Goal: Information Seeking & Learning: Find specific fact

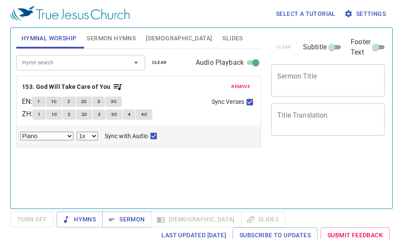
select select "1"
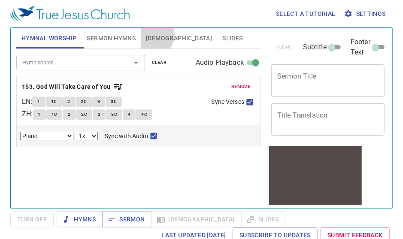
click at [156, 36] on span "[DEMOGRAPHIC_DATA]" at bounding box center [179, 38] width 66 height 11
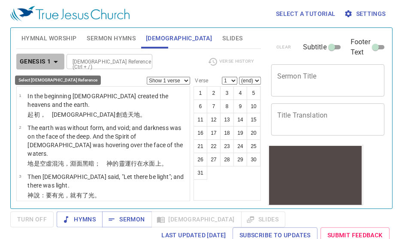
click at [55, 63] on icon "button" at bounding box center [56, 62] width 10 height 10
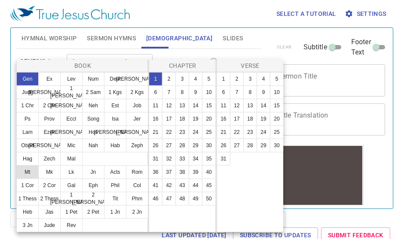
click at [23, 174] on button "Mt" at bounding box center [27, 172] width 22 height 14
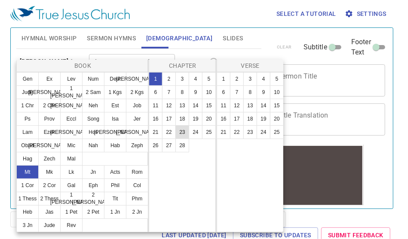
click at [180, 132] on button "23" at bounding box center [182, 132] width 14 height 14
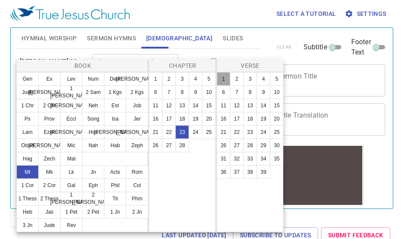
click at [222, 76] on button "1" at bounding box center [224, 79] width 14 height 14
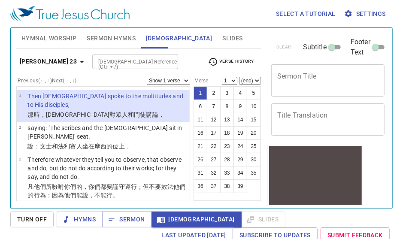
click at [185, 80] on select "Show 1 verse Show 2 verses Show 3 verses Show 4 verses Show 5 verses" at bounding box center [168, 81] width 43 height 8
select select "5"
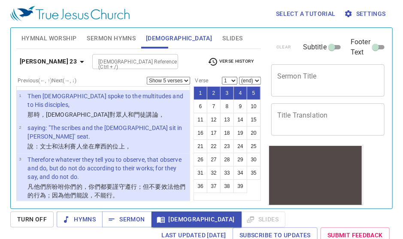
scroll to position [112, 0]
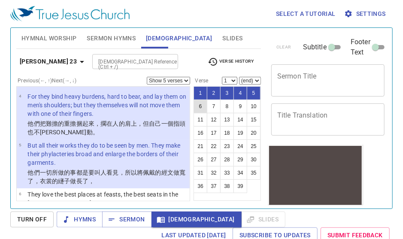
click at [199, 107] on button "6" at bounding box center [201, 107] width 14 height 14
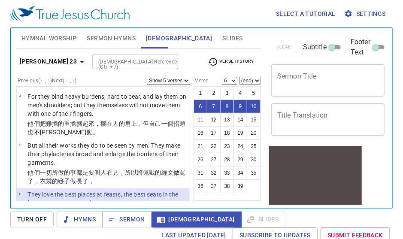
scroll to position [164, 0]
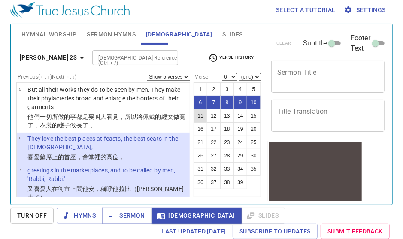
click at [199, 118] on button "11" at bounding box center [201, 116] width 14 height 14
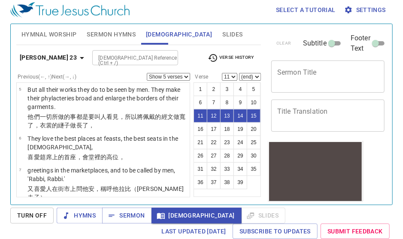
scroll to position [353, 0]
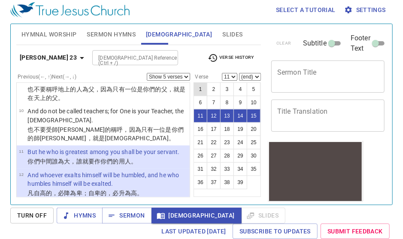
click at [197, 91] on button "1" at bounding box center [201, 89] width 14 height 14
select select "1"
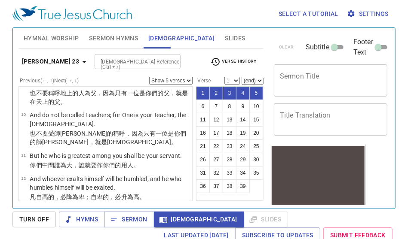
scroll to position [0, 0]
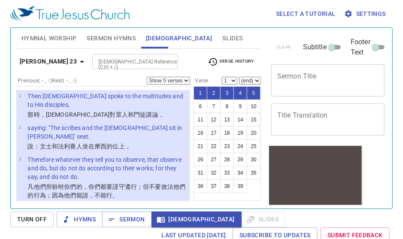
click at [77, 61] on icon "button" at bounding box center [82, 62] width 10 height 10
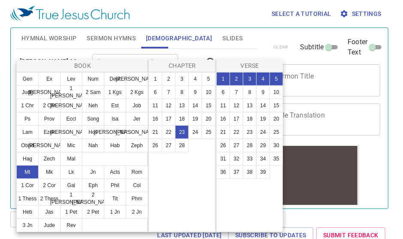
click at [63, 61] on div at bounding box center [201, 119] width 403 height 239
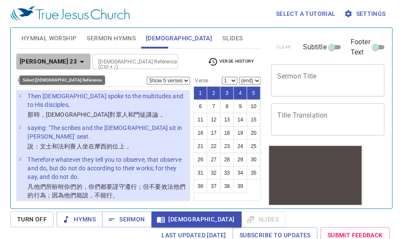
click at [77, 61] on icon "button" at bounding box center [82, 62] width 10 height 10
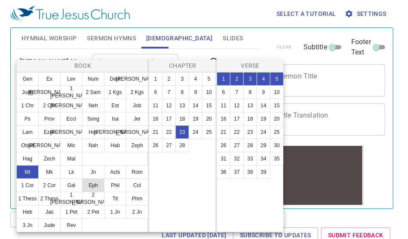
click at [94, 182] on button "Eph" at bounding box center [93, 186] width 22 height 14
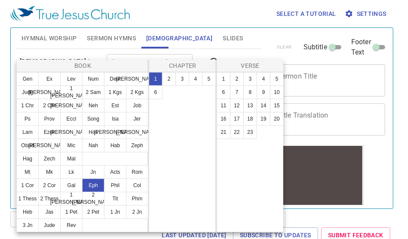
select select "1"
click at [182, 79] on button "3" at bounding box center [182, 79] width 14 height 14
click at [253, 119] on button "18" at bounding box center [250, 119] width 14 height 14
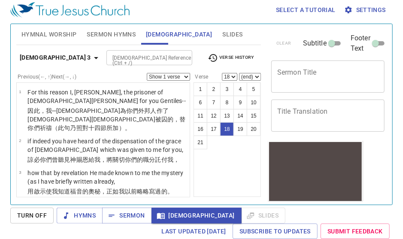
scroll to position [657, 0]
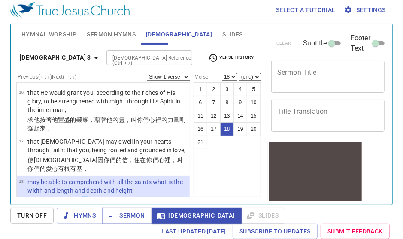
drag, startPoint x: 83, startPoint y: 148, endPoint x: 89, endPoint y: 148, distance: 6.0
click at [89, 197] on wg40 "一同明白 [DEMOGRAPHIC_DATA] 的愛是何等 長 闊 高 深 ，" at bounding box center [104, 204] width 155 height 15
copy wg40 "白"
click at [81, 197] on wg40 "一同明白 [DEMOGRAPHIC_DATA] 的愛是何等 長 闊 高 深 ，" at bounding box center [104, 204] width 155 height 15
copy wg40 "明"
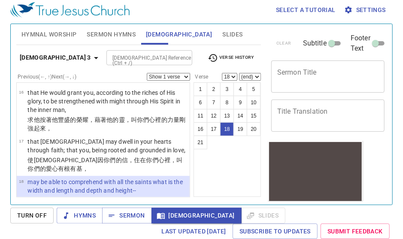
drag, startPoint x: 131, startPoint y: 149, endPoint x: 153, endPoint y: 149, distance: 21.5
click at [58, 206] on wg5101 "長 闊 高 深 ，" at bounding box center [42, 209] width 31 height 7
copy wg5101 "長 闊 高 深"
click at [51, 197] on wg4862 "眾 [DEMOGRAPHIC_DATA]明白 [DEMOGRAPHIC_DATA] 的愛是何等 長 闊 高 深 ，" at bounding box center [104, 204] width 155 height 15
copy wg4862 "眾"
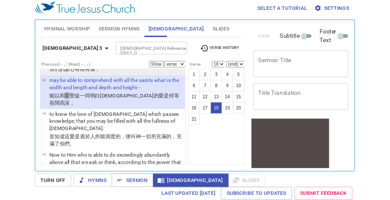
scroll to position [749, 0]
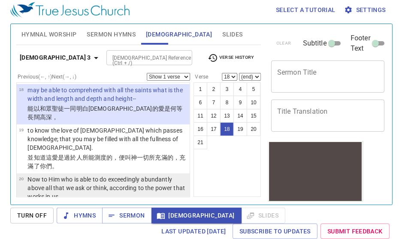
click at [77, 175] on p "Now to Him who is able to do exceedingly abundantly above all that we ask or th…" at bounding box center [107, 188] width 160 height 26
select select "20"
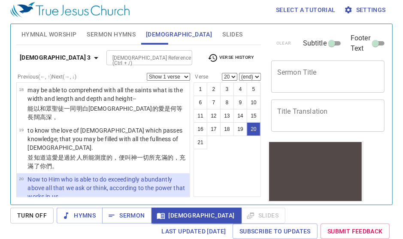
click at [186, 77] on select "Show 1 verse Show 2 verses Show 3 verses Show 4 verses Show 5 verses" at bounding box center [168, 77] width 43 height 8
select select "5"
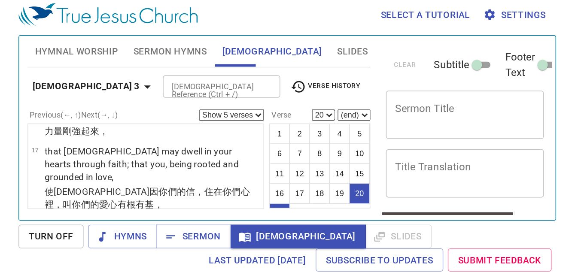
scroll to position [527, 0]
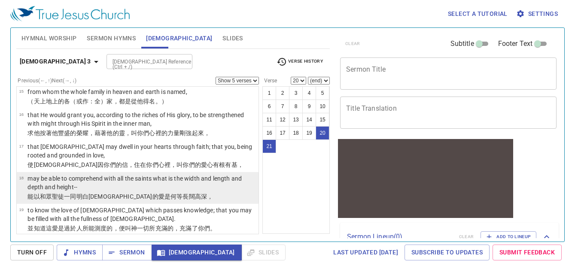
click at [117, 174] on p "may be able to comprehend with all the saints what is the width and length and …" at bounding box center [141, 182] width 229 height 17
select select "18"
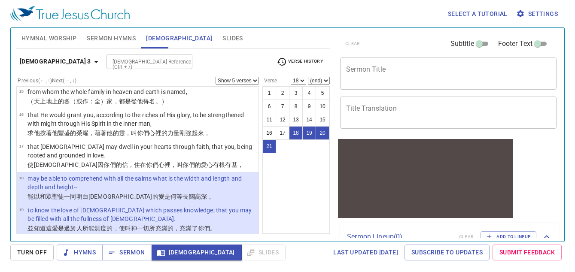
click at [117, 174] on p "may be able to comprehend with all the saints what is the width and length and …" at bounding box center [141, 182] width 229 height 17
click at [94, 61] on icon "button" at bounding box center [96, 62] width 4 height 2
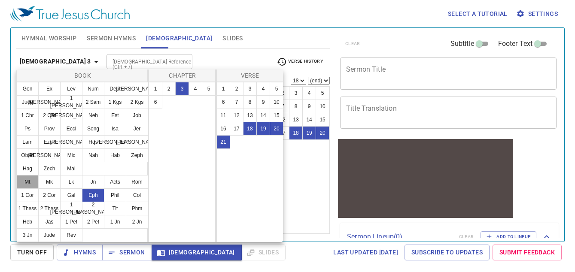
click at [31, 183] on button "Mt" at bounding box center [27, 182] width 22 height 14
select select "1"
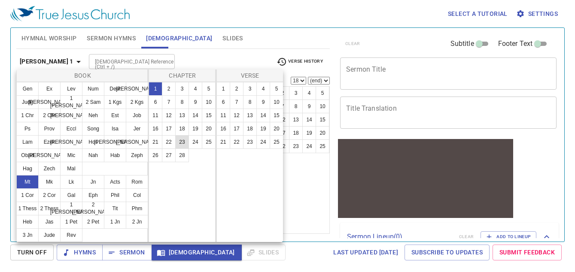
click at [179, 142] on button "23" at bounding box center [182, 142] width 14 height 14
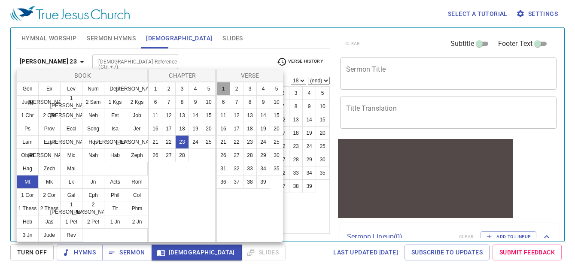
click at [223, 88] on button "1" at bounding box center [224, 89] width 14 height 14
select select "1"
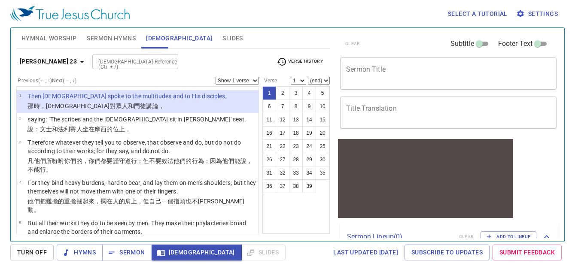
click at [253, 80] on select "Show 1 verse Show 2 verses Show 3 verses Show 4 verses Show 5 verses" at bounding box center [237, 81] width 43 height 8
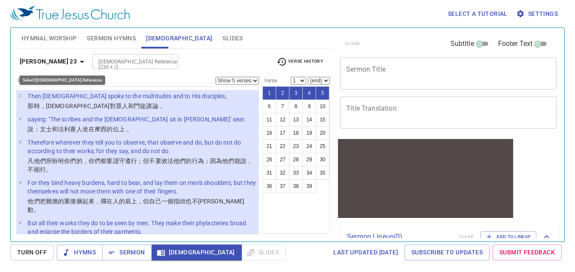
click at [80, 62] on icon "button" at bounding box center [82, 62] width 4 height 2
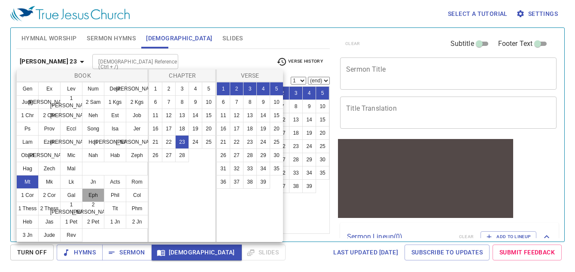
click at [95, 197] on button "Eph" at bounding box center [93, 196] width 22 height 14
select select "1"
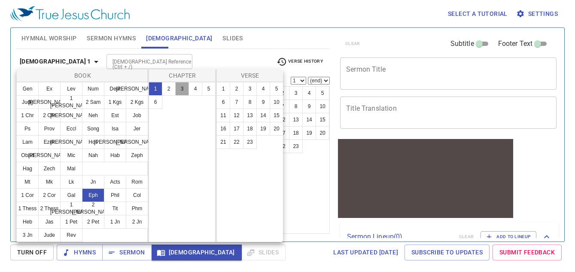
drag, startPoint x: 182, startPoint y: 90, endPoint x: 201, endPoint y: 93, distance: 19.6
click at [182, 90] on button "3" at bounding box center [182, 89] width 14 height 14
click at [252, 125] on button "18" at bounding box center [250, 129] width 14 height 14
select select "18"
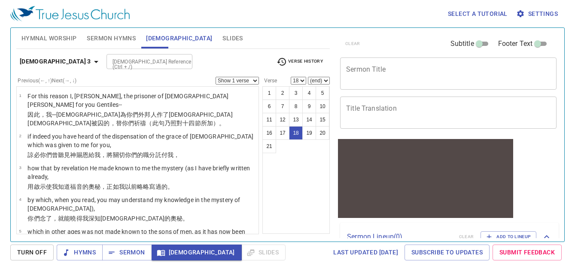
scroll to position [486, 0]
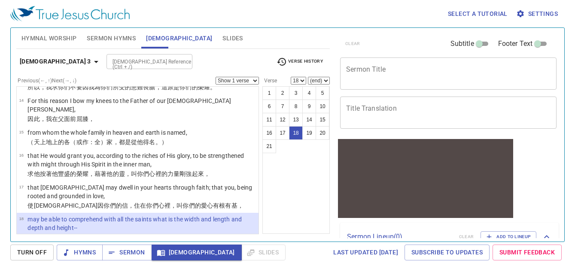
click at [242, 79] on select "Show 1 verse Show 2 verses Show 3 verses Show 4 verses Show 5 verses" at bounding box center [237, 81] width 43 height 8
select select "5"
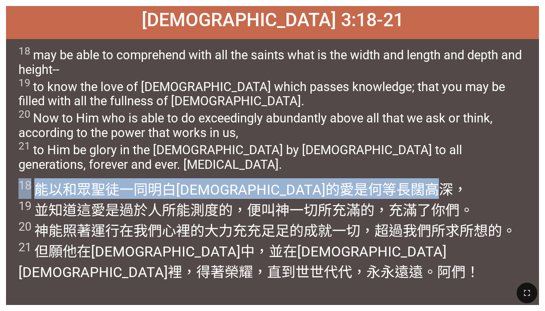
click at [229, 178] on span "18 能以 和 眾 聖徒 一同明白 基督 的愛是何等 長 闊 高 深 ， 19 並 知道 這愛 是過於 人所能測度 的，便叫 神 一切 所充滿的 ，充滿 了你…" at bounding box center [272, 229] width 508 height 103
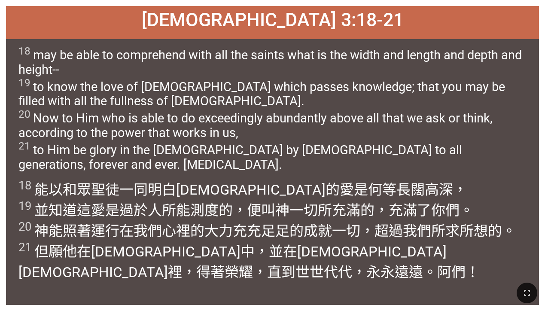
click at [229, 178] on span "18 能以 和 眾 聖徒 一同明白 基督 的愛是何等 長 闊 高 深 ， 19 並 知道 這愛 是過於 人所能測度 的，便叫 神 一切 所充滿的 ，充滿 了你…" at bounding box center [272, 229] width 508 height 103
click at [196, 183] on wg2638 "基督 的愛是何等 長 闊 高 深 ， 19 並 知道 這愛 是過於 人所能測度 的，便叫 神 一切 所充滿的 ，充滿 了你們。 20 神 能 照著 運行 在 …" at bounding box center [267, 230] width 498 height 99
click at [174, 183] on wg40 "一同明白 基督 的愛是何等 長 闊 高 深 ， 19 並 知道 這愛 是過於 人所能測度 的，便叫 神 一切 所充滿的 ，充滿 了你們。 20 神 能 照著 …" at bounding box center [267, 230] width 498 height 99
click at [229, 89] on span "18 may be able to comprehend with all the saints what is the width and length a…" at bounding box center [272, 108] width 508 height 127
click at [97, 183] on span "18 能以 和 眾 聖徒 一同明白 基督 的愛是何等 長 闊 高 深 ， 19 並 知道 這愛 是過於 人所能測度 的，便叫 神 一切 所充滿的 ，充滿 了你…" at bounding box center [272, 229] width 508 height 103
